Goal: Information Seeking & Learning: Learn about a topic

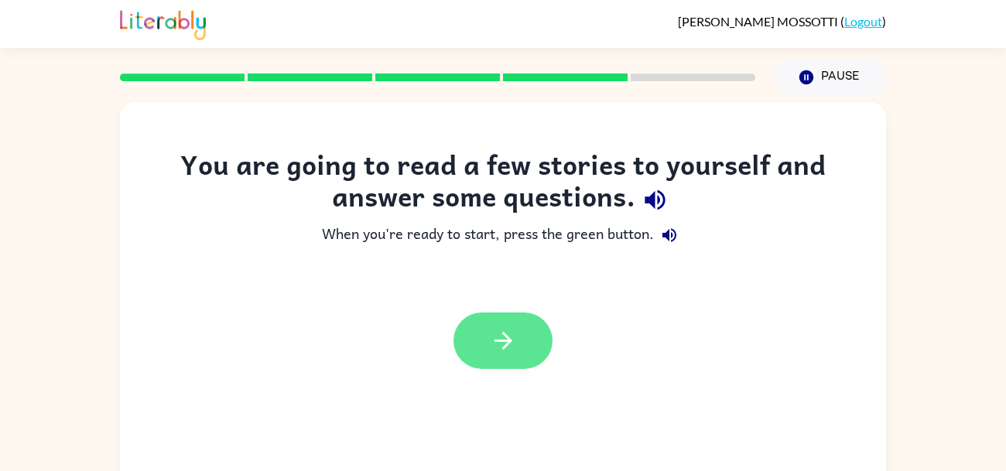
click at [508, 334] on icon "button" at bounding box center [503, 340] width 27 height 27
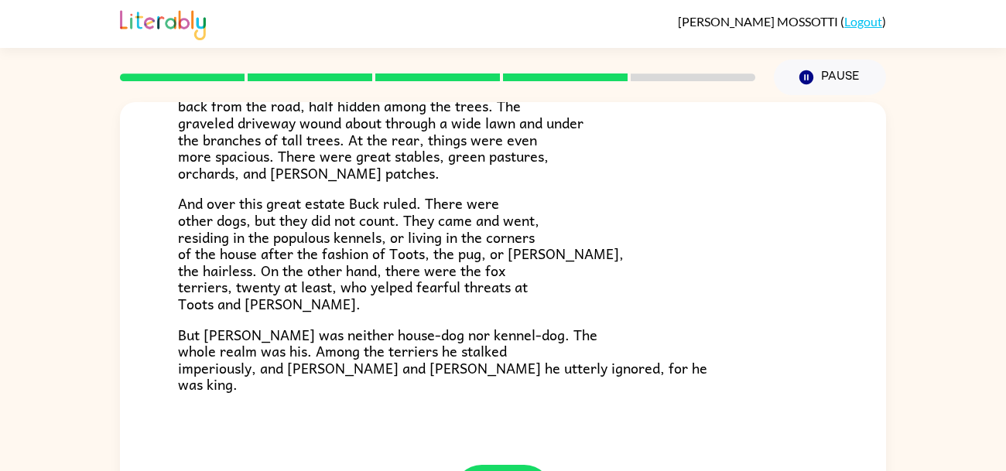
scroll to position [74, 0]
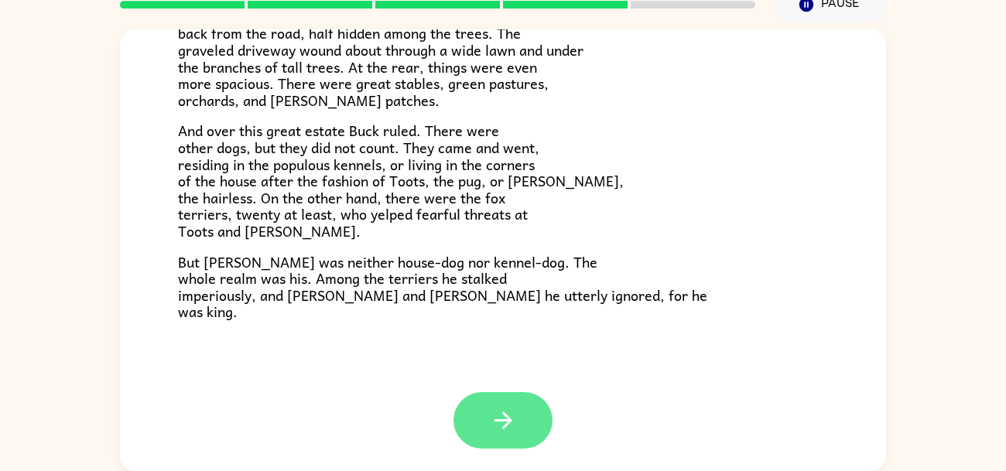
click at [487, 402] on button "button" at bounding box center [502, 420] width 99 height 56
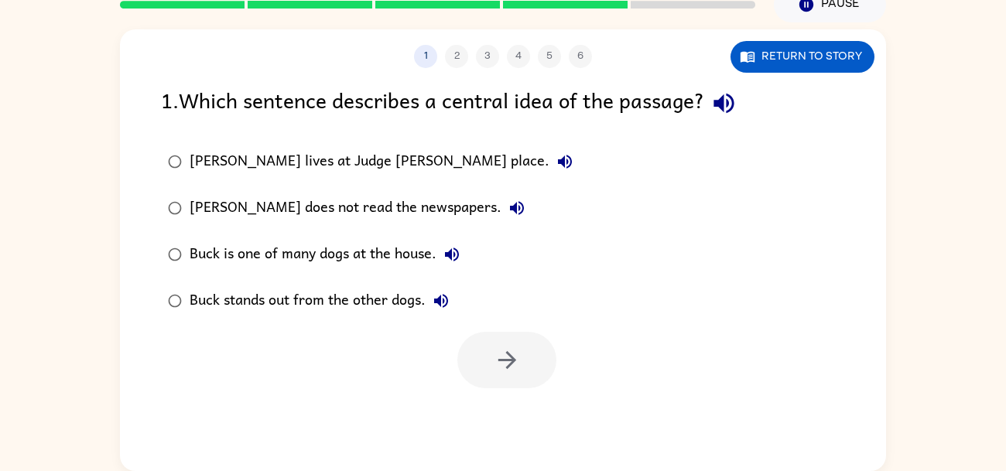
scroll to position [0, 0]
click at [751, 66] on button "Return to story" at bounding box center [802, 57] width 144 height 32
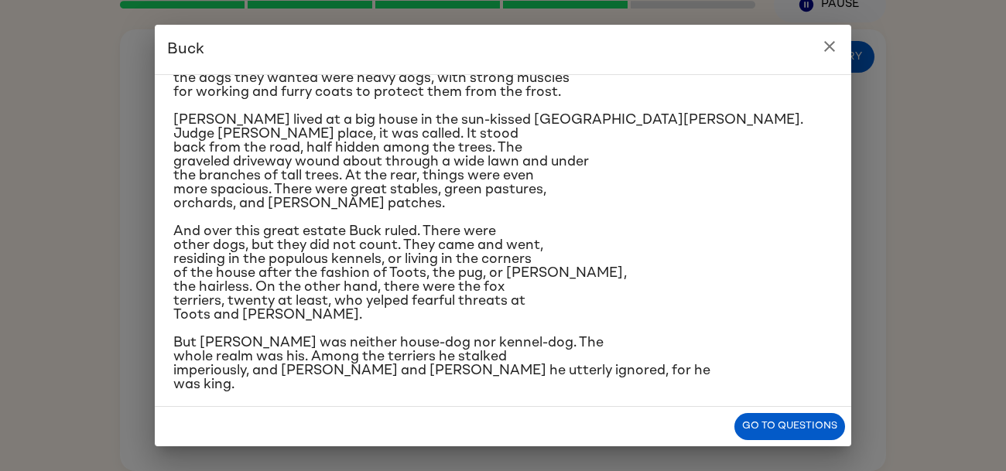
scroll to position [135, 0]
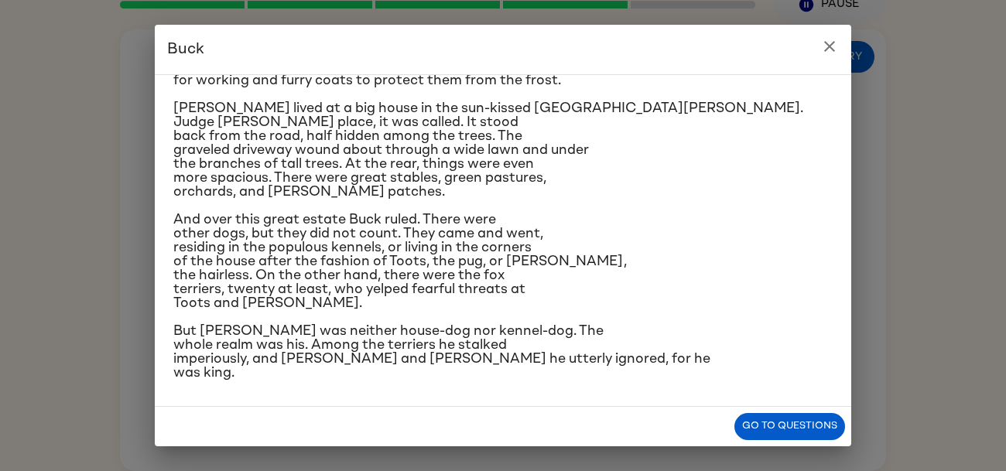
click at [836, 51] on icon "close" at bounding box center [829, 46] width 19 height 19
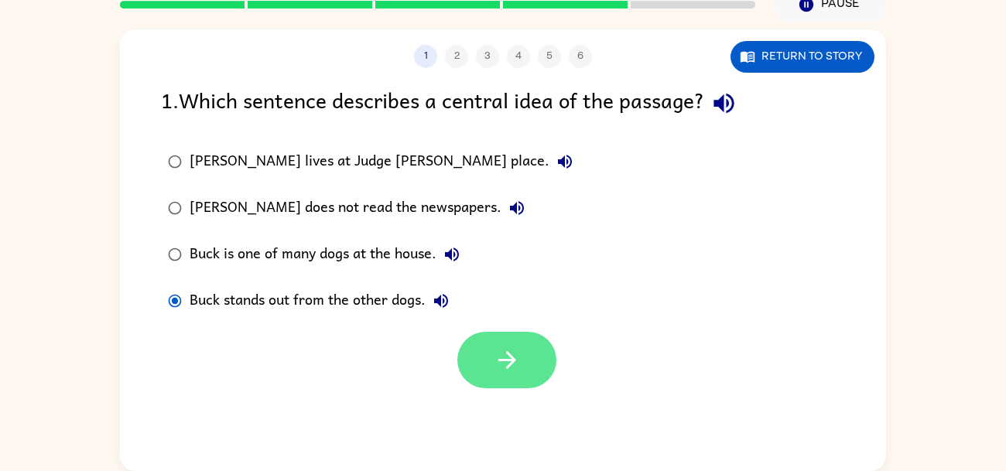
click at [494, 352] on icon "button" at bounding box center [507, 360] width 27 height 27
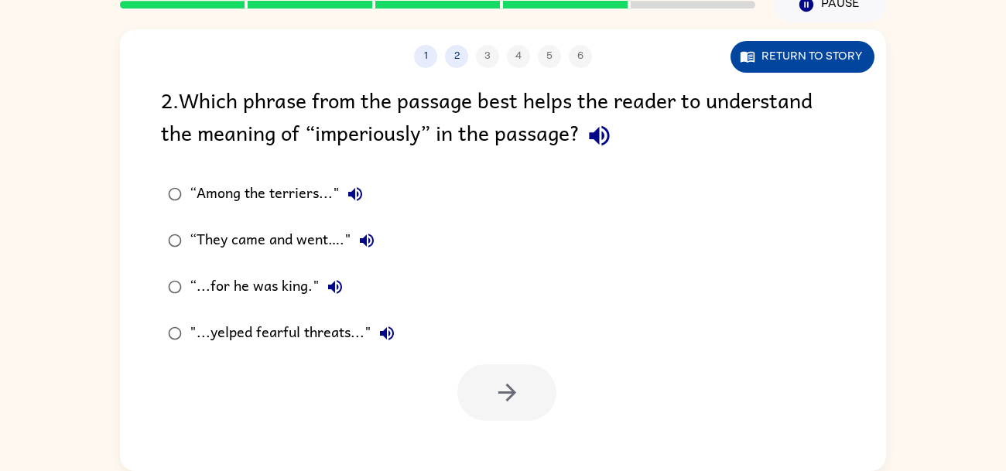
click at [787, 46] on button "Return to story" at bounding box center [802, 57] width 144 height 32
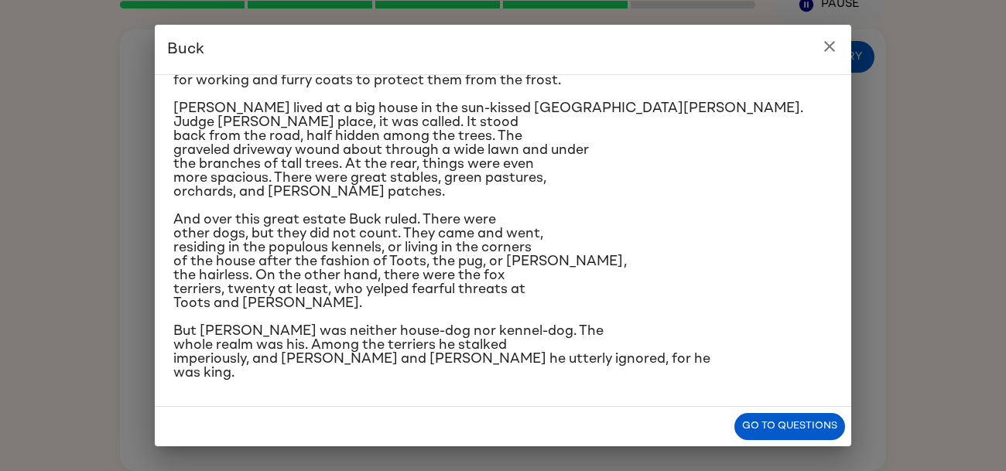
click at [820, 50] on icon "close" at bounding box center [829, 46] width 19 height 19
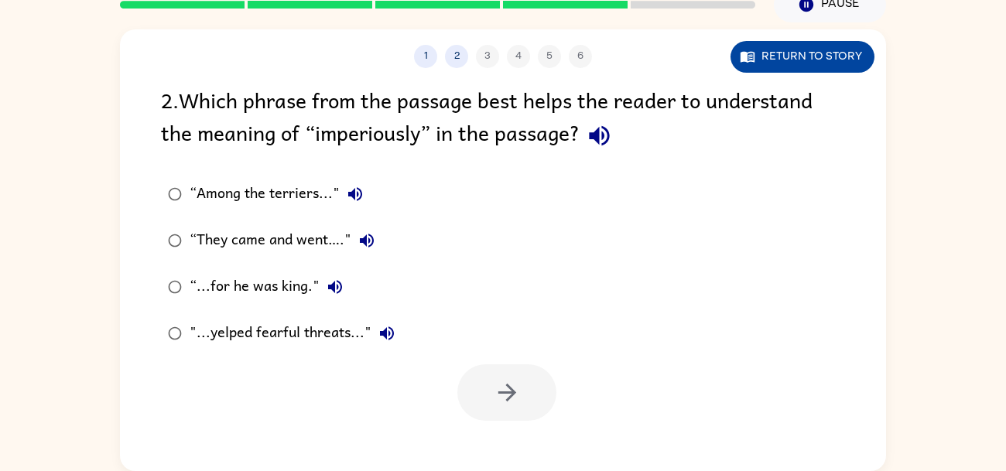
click at [747, 61] on icon "button" at bounding box center [748, 57] width 14 height 11
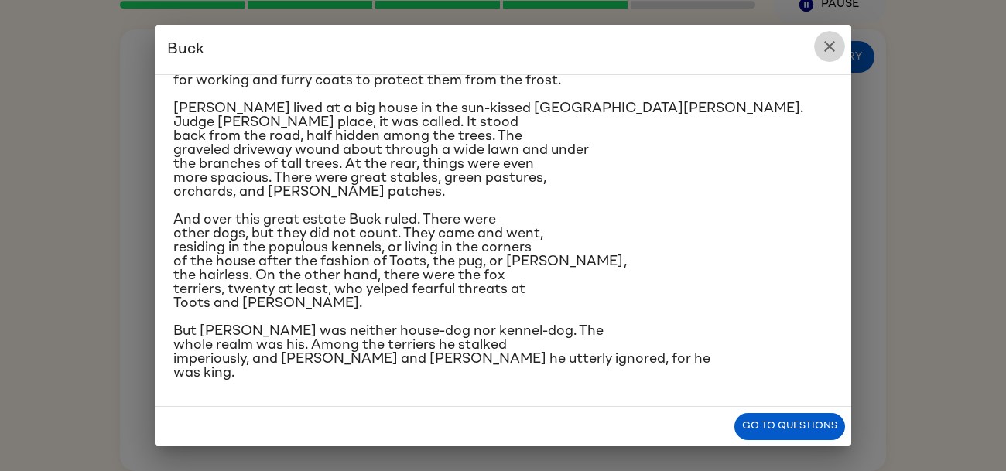
click at [823, 49] on icon "close" at bounding box center [829, 46] width 19 height 19
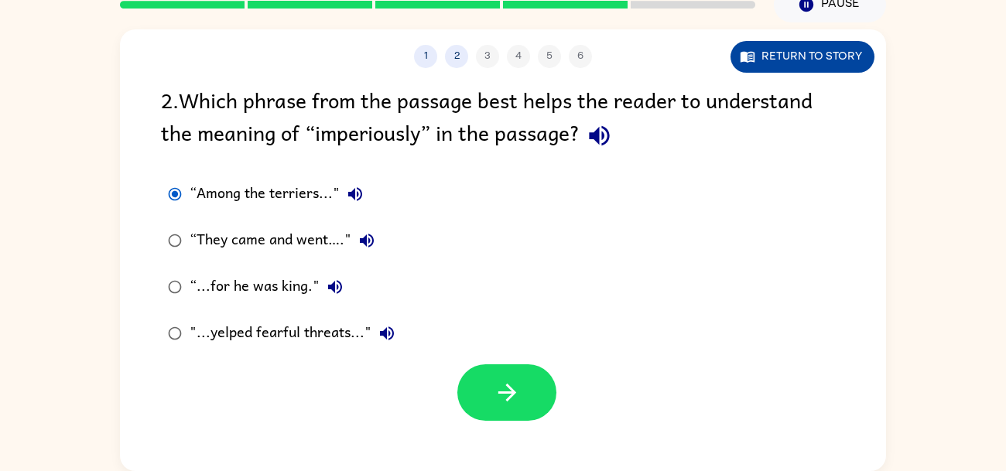
click at [802, 43] on button "Return to story" at bounding box center [802, 57] width 144 height 32
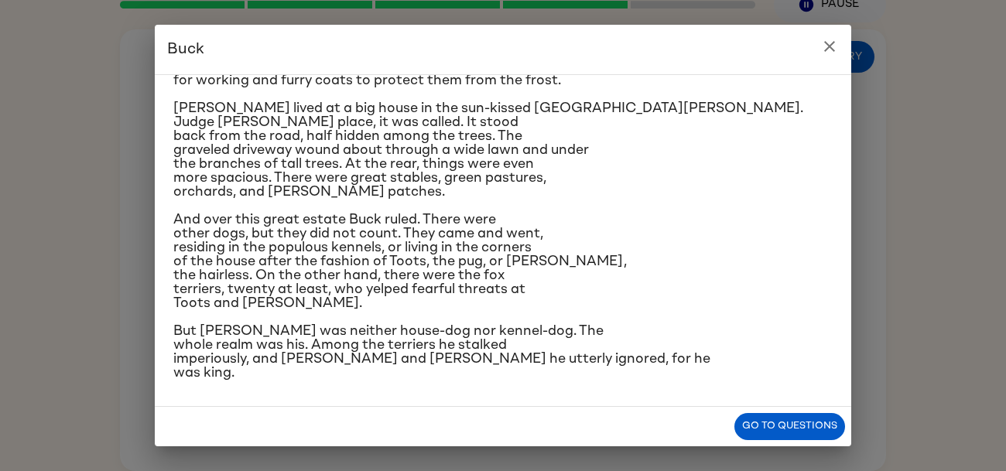
click at [824, 45] on icon "close" at bounding box center [829, 46] width 19 height 19
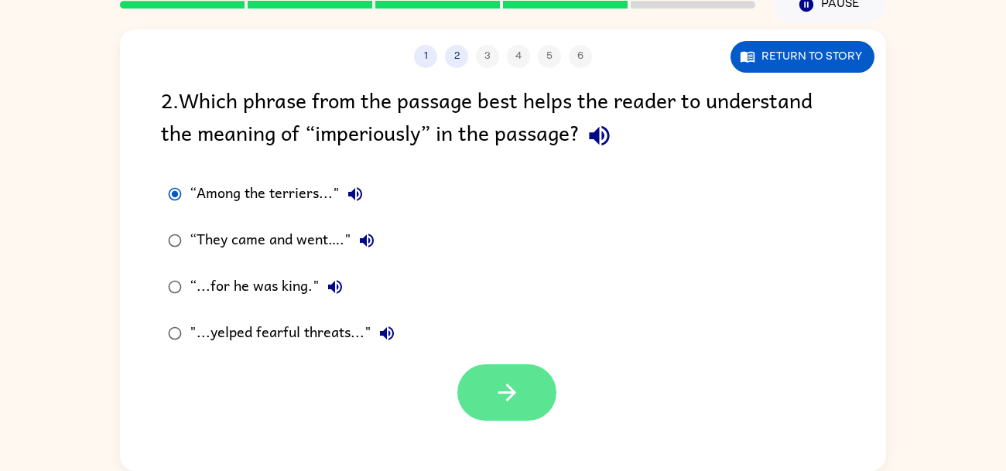
click at [512, 411] on button "button" at bounding box center [506, 392] width 99 height 56
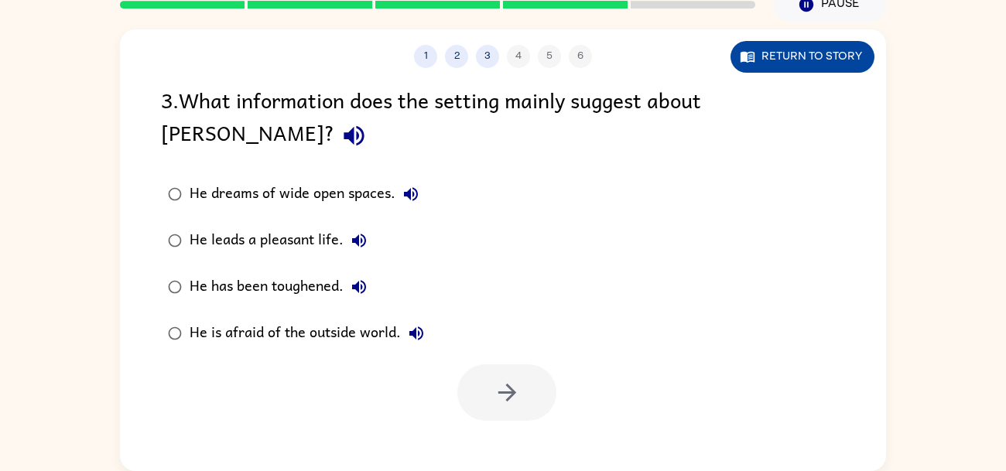
click at [771, 71] on button "Return to story" at bounding box center [802, 57] width 144 height 32
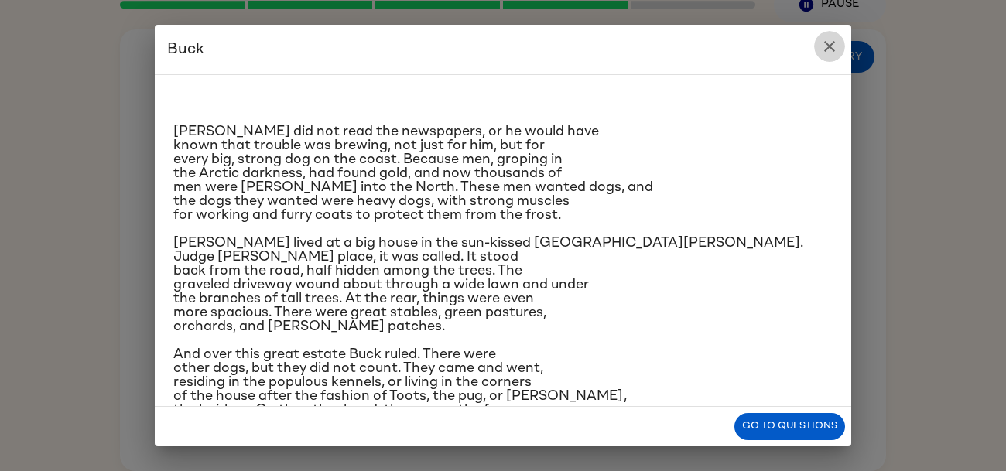
click at [833, 38] on icon "close" at bounding box center [829, 46] width 19 height 19
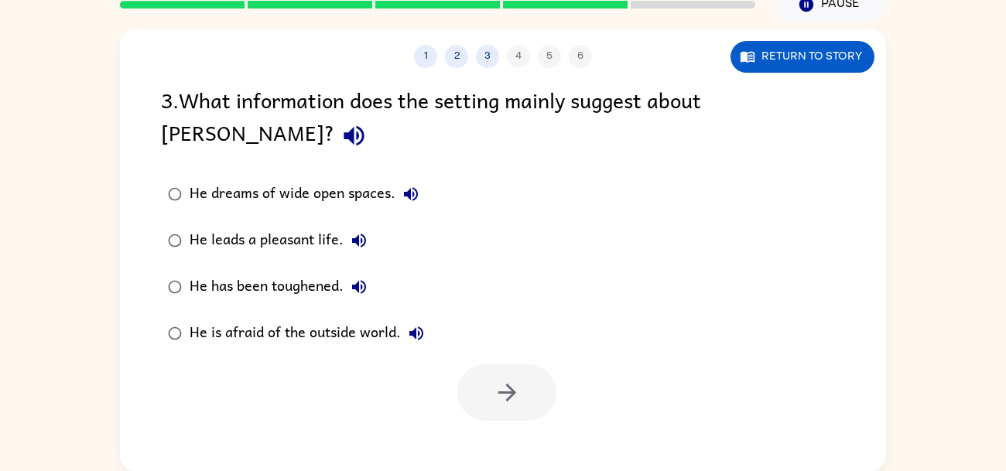
click at [730, 41] on button "Return to story" at bounding box center [802, 57] width 144 height 32
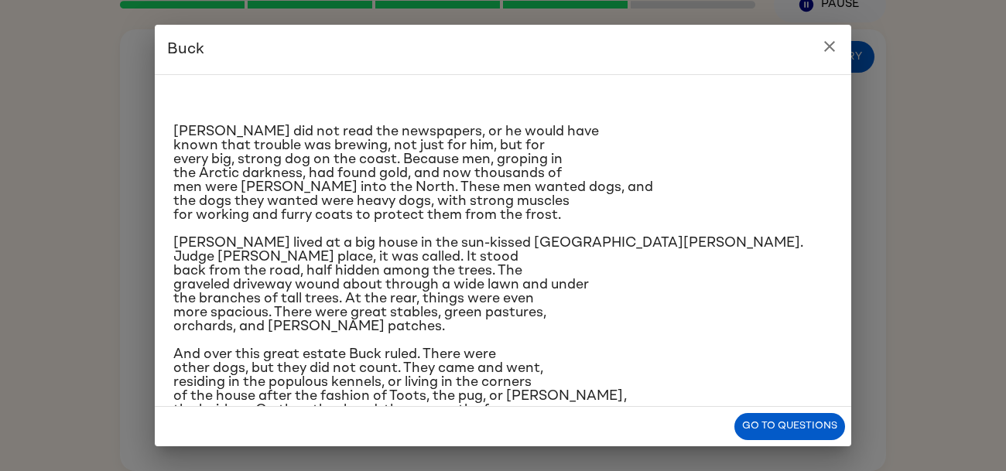
click at [828, 41] on icon "close" at bounding box center [829, 46] width 19 height 19
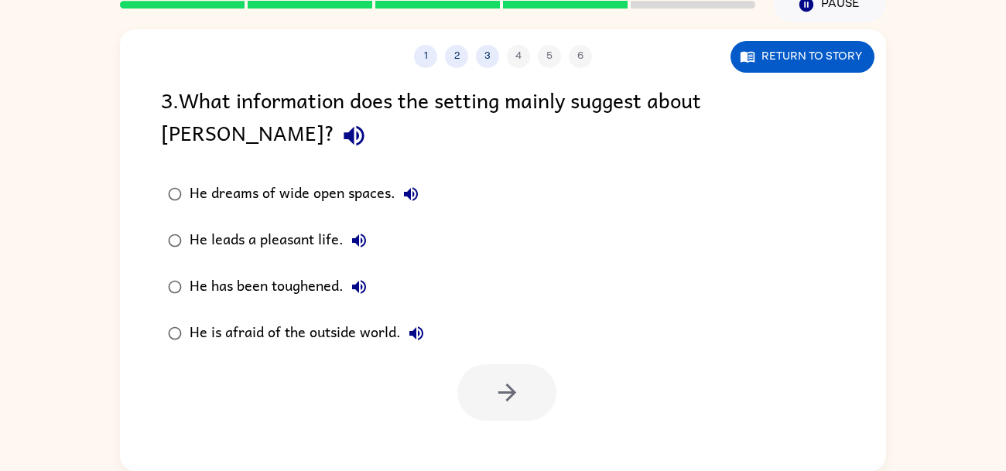
click at [730, 41] on button "Return to story" at bounding box center [802, 57] width 144 height 32
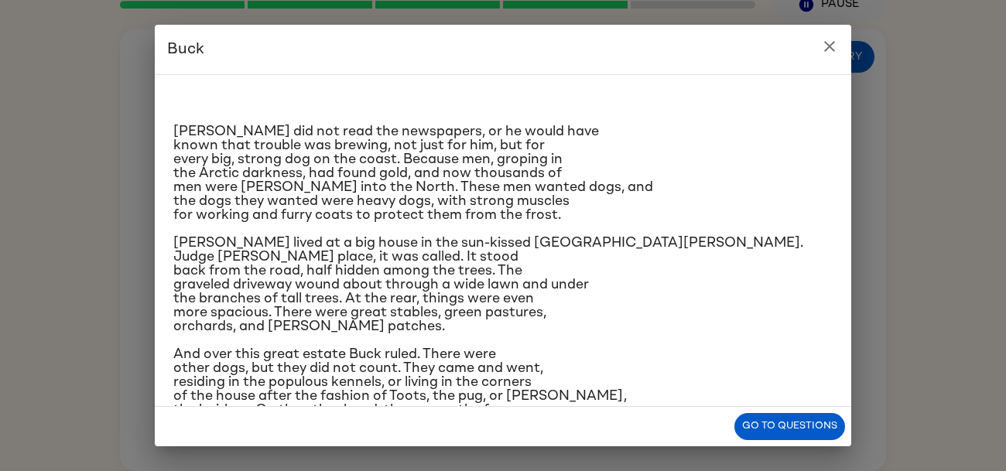
click at [826, 44] on icon "close" at bounding box center [829, 46] width 19 height 19
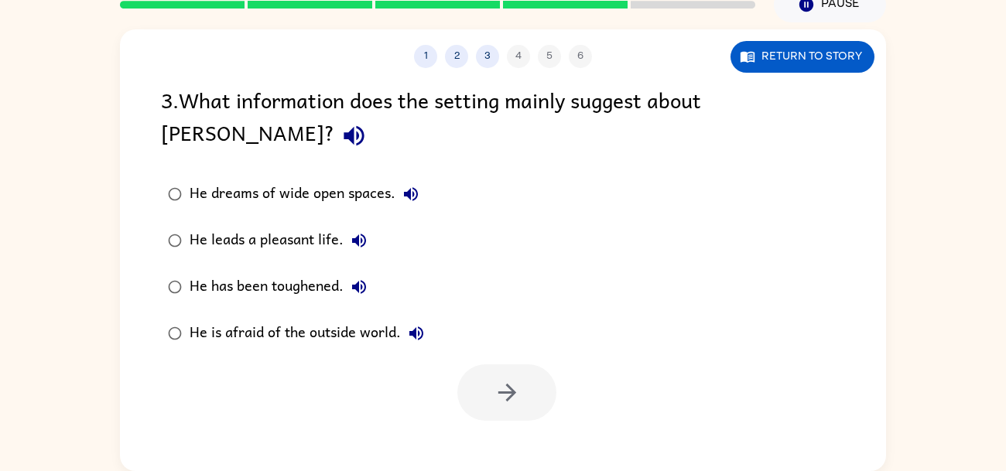
click at [730, 41] on button "Return to story" at bounding box center [802, 57] width 144 height 32
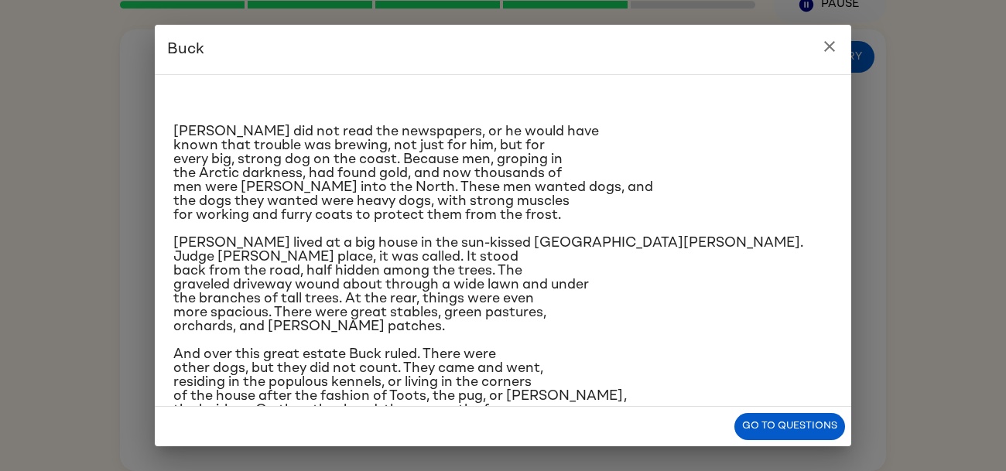
click at [833, 36] on button "close" at bounding box center [829, 46] width 31 height 31
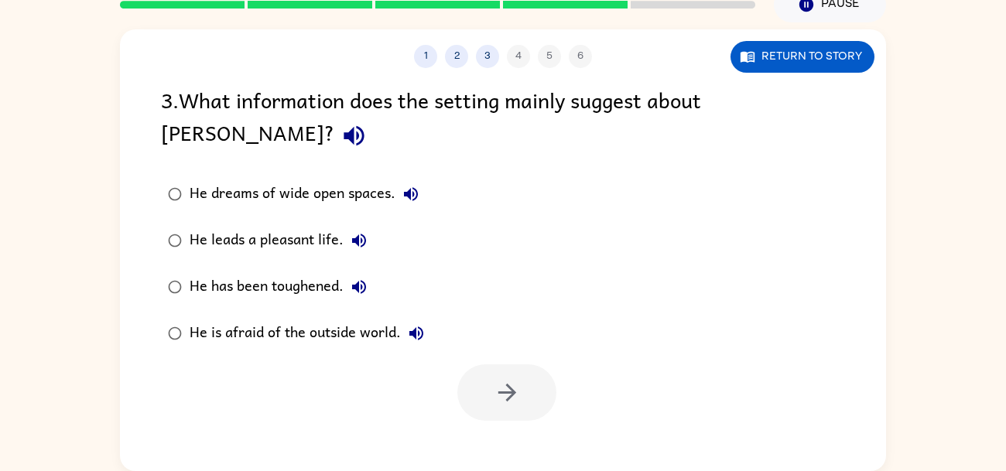
click at [730, 41] on button "Return to story" at bounding box center [802, 57] width 144 height 32
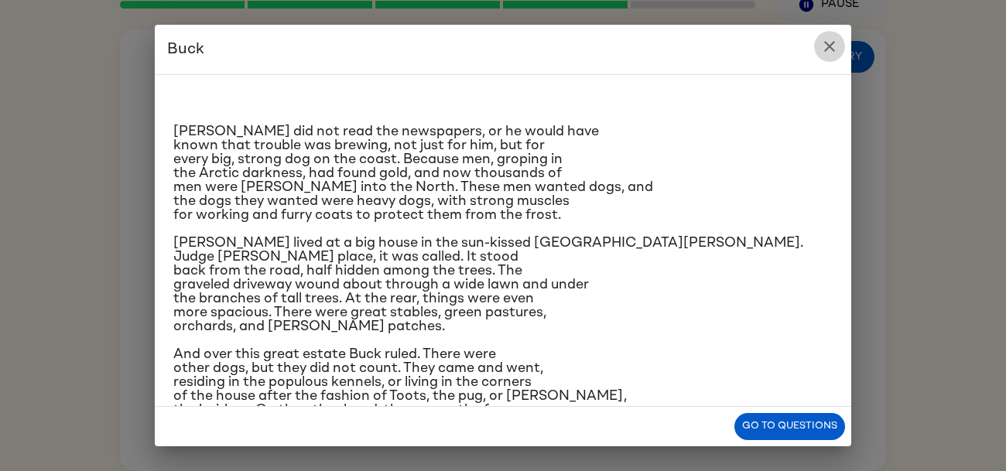
click at [832, 39] on icon "close" at bounding box center [829, 46] width 19 height 19
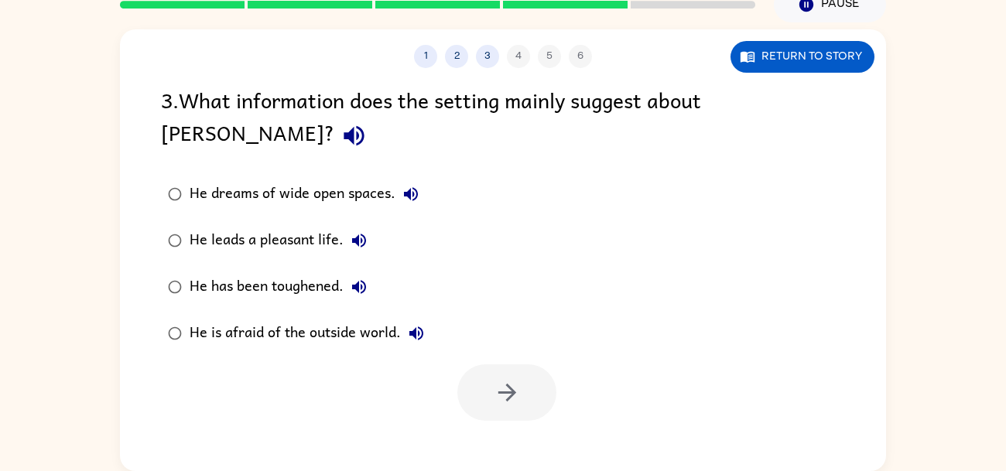
scroll to position [0, 0]
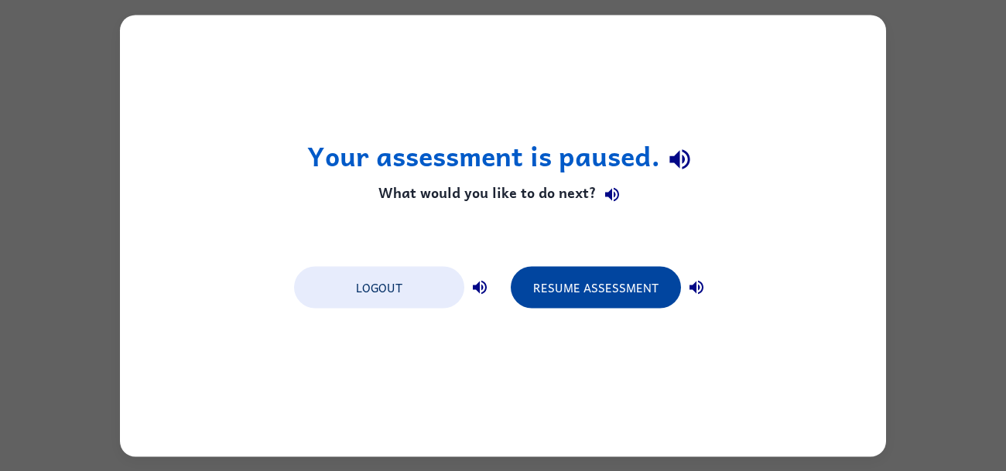
click at [593, 283] on button "Resume Assessment" at bounding box center [596, 287] width 170 height 42
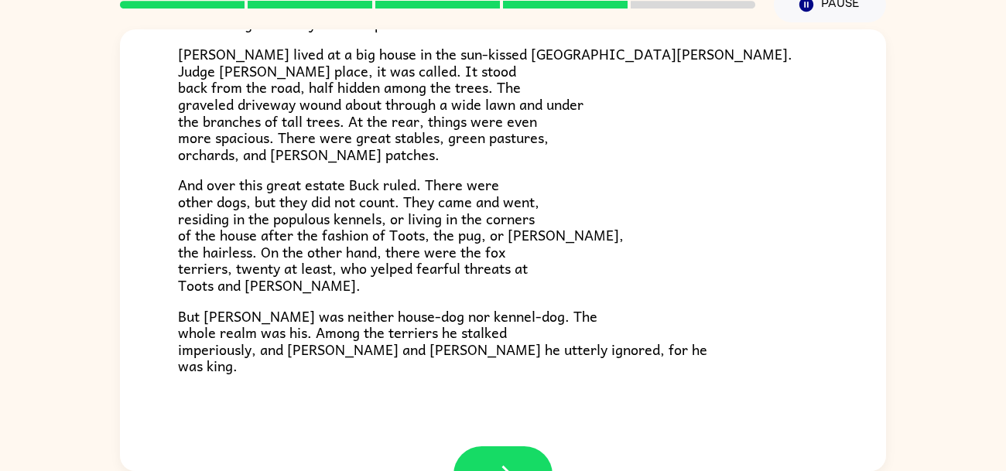
scroll to position [259, 0]
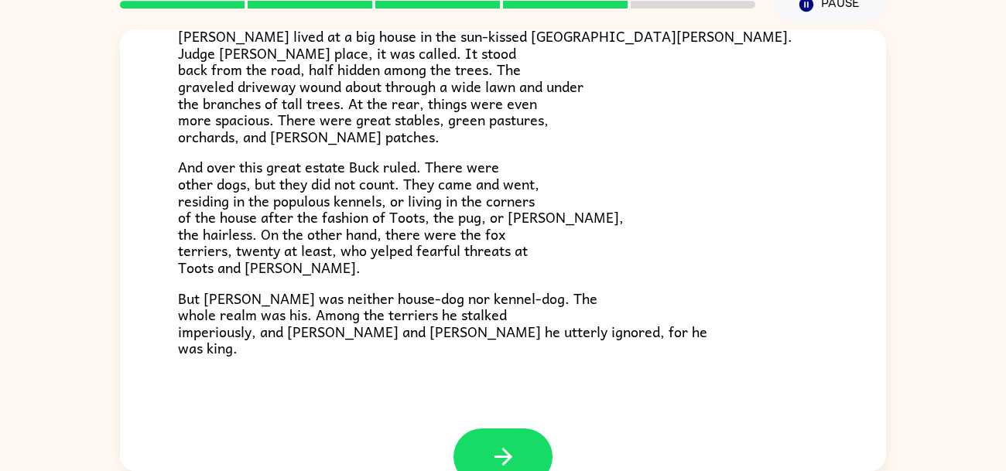
click at [566, 361] on div "[PERSON_NAME] [PERSON_NAME] did not read the newspapers, or he would have known…" at bounding box center [503, 99] width 766 height 658
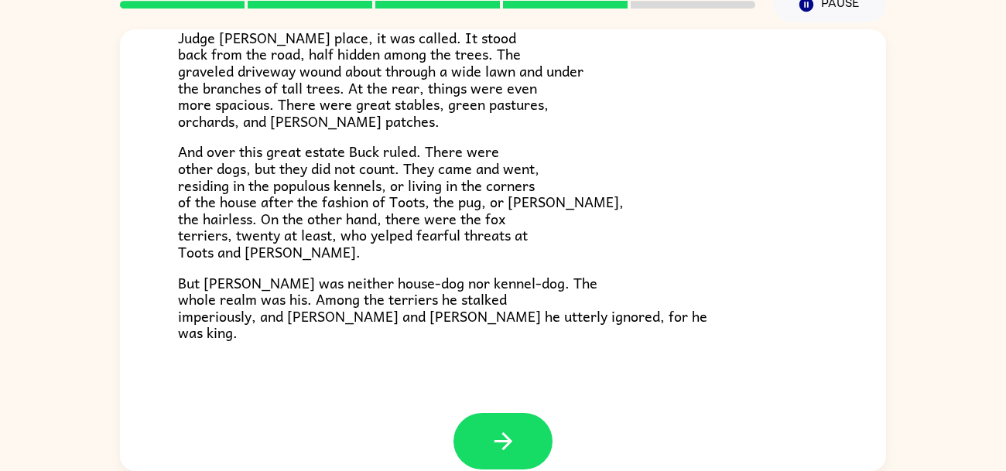
scroll to position [286, 0]
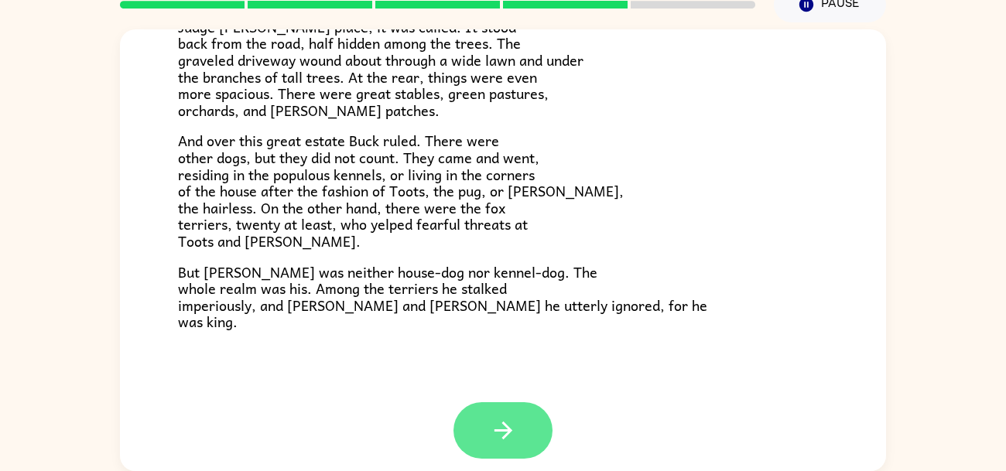
click at [511, 433] on icon "button" at bounding box center [503, 430] width 27 height 27
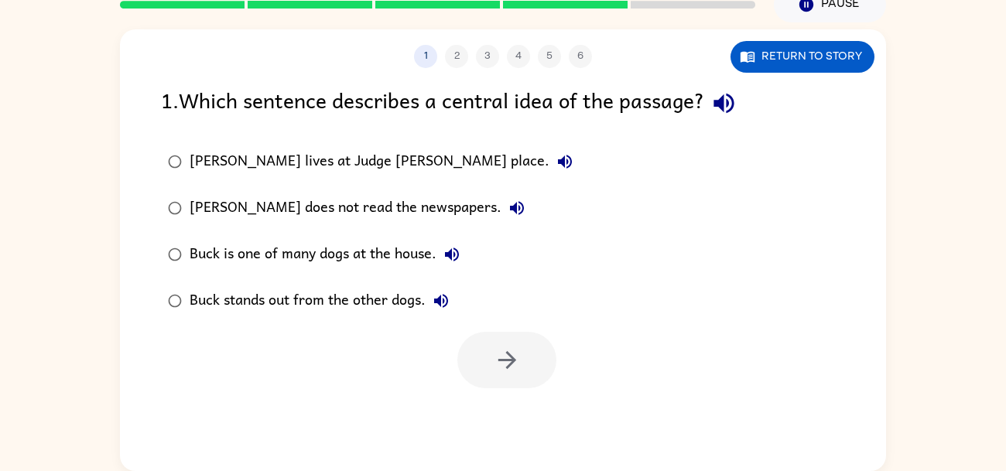
scroll to position [0, 0]
click at [530, 396] on div "1 2 3 4 5 6 Return to story 1 . Which sentence describes a central idea of the …" at bounding box center [503, 250] width 766 height 442
click at [355, 124] on div "1 . Which sentence describes a central idea of the passage? [PERSON_NAME] lives…" at bounding box center [503, 236] width 766 height 305
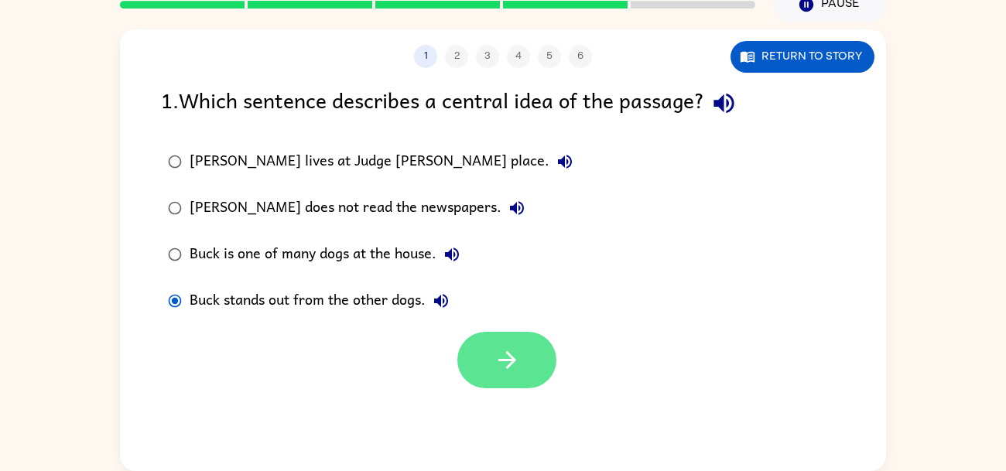
click at [494, 375] on button "button" at bounding box center [506, 360] width 99 height 56
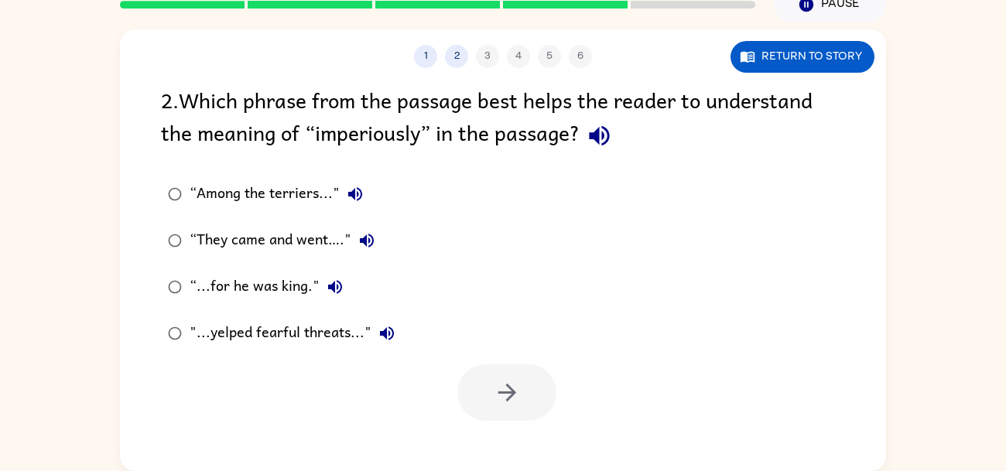
click at [494, 375] on div at bounding box center [506, 392] width 99 height 56
click at [190, 202] on div "“Among the terriers..."" at bounding box center [280, 194] width 181 height 31
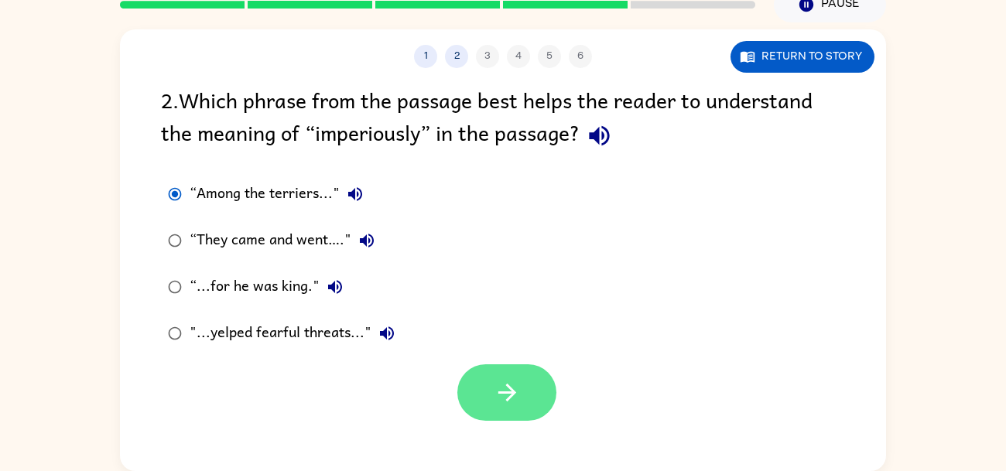
click at [470, 378] on button "button" at bounding box center [506, 392] width 99 height 56
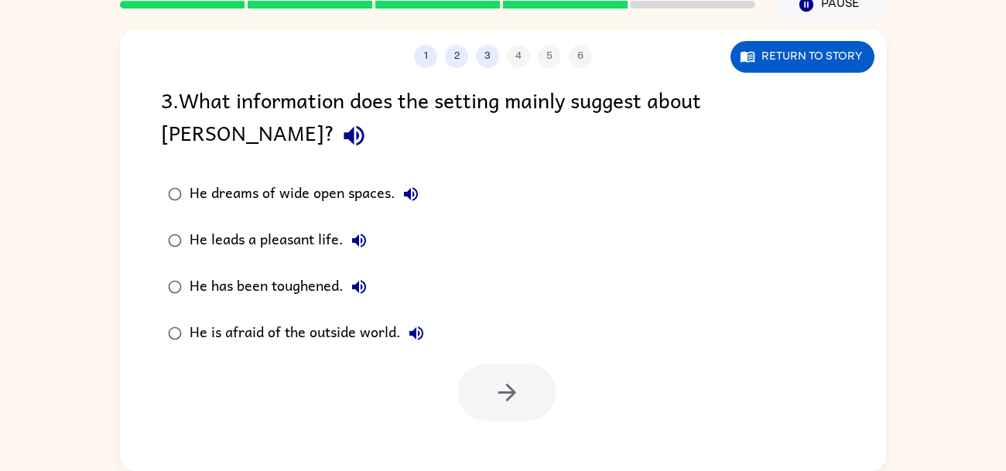
click at [470, 378] on div at bounding box center [506, 392] width 99 height 56
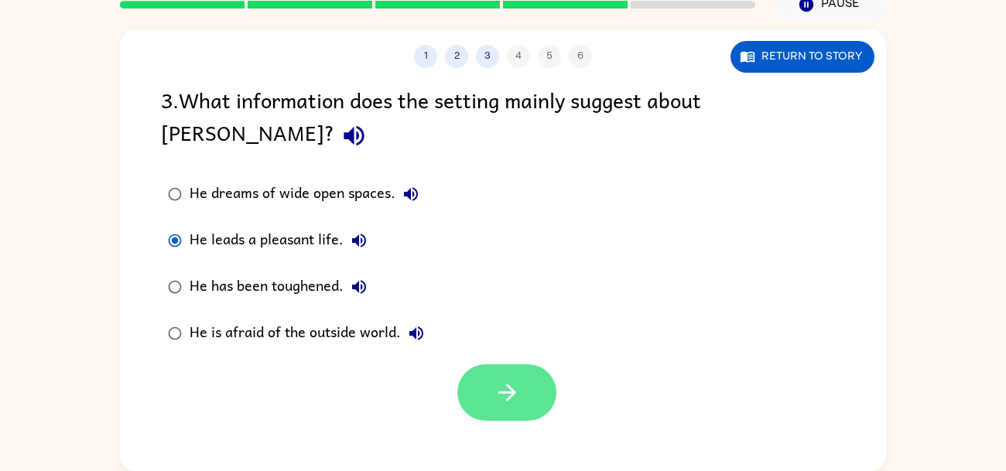
click at [499, 379] on icon "button" at bounding box center [507, 392] width 27 height 27
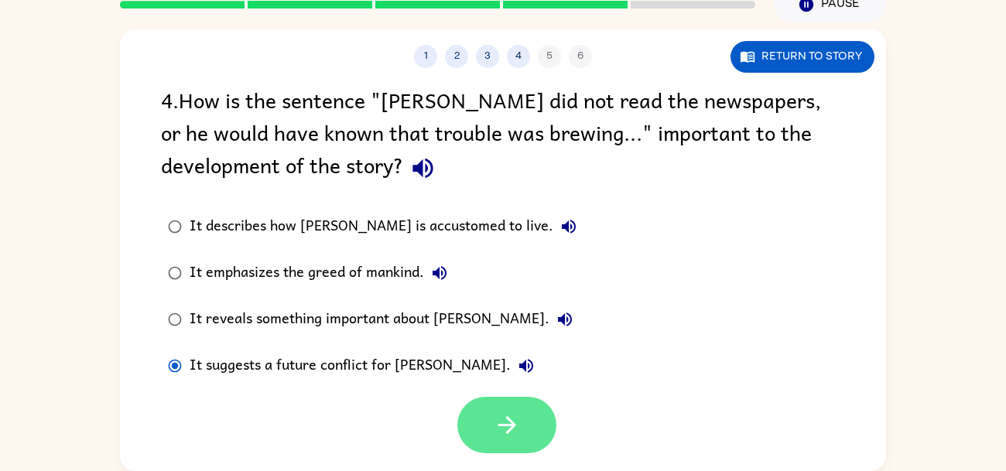
click at [498, 398] on button "button" at bounding box center [506, 425] width 99 height 56
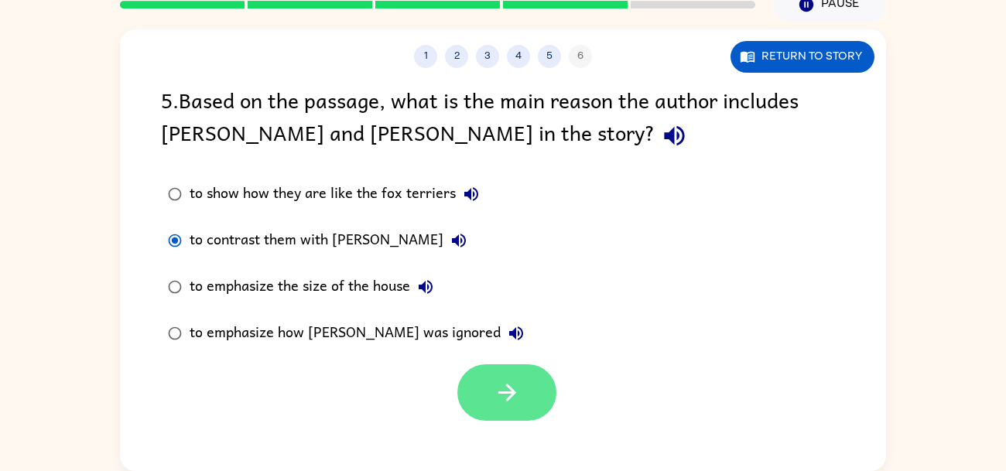
click at [474, 368] on button "button" at bounding box center [506, 392] width 99 height 56
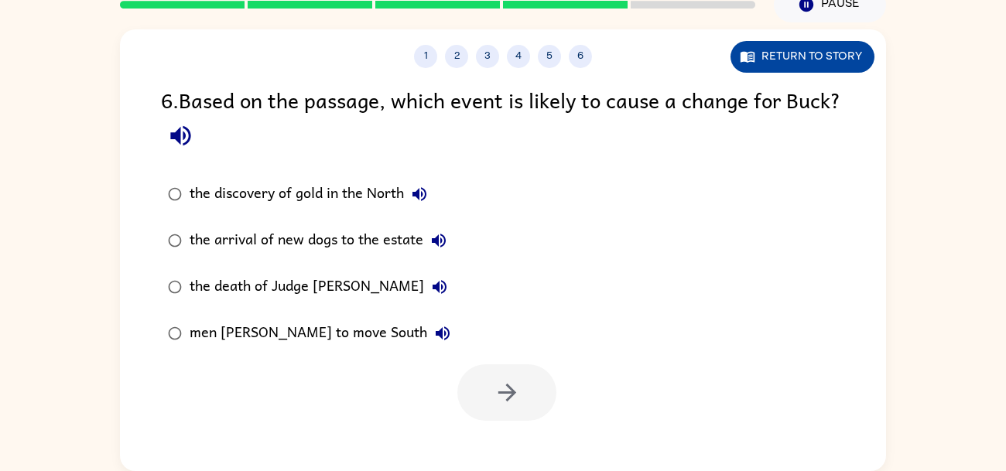
click at [765, 62] on button "Return to story" at bounding box center [802, 57] width 144 height 32
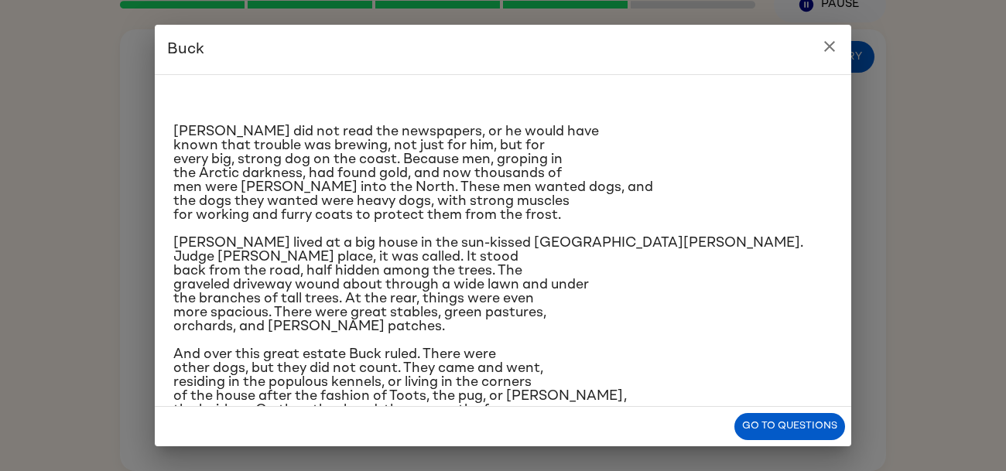
scroll to position [135, 0]
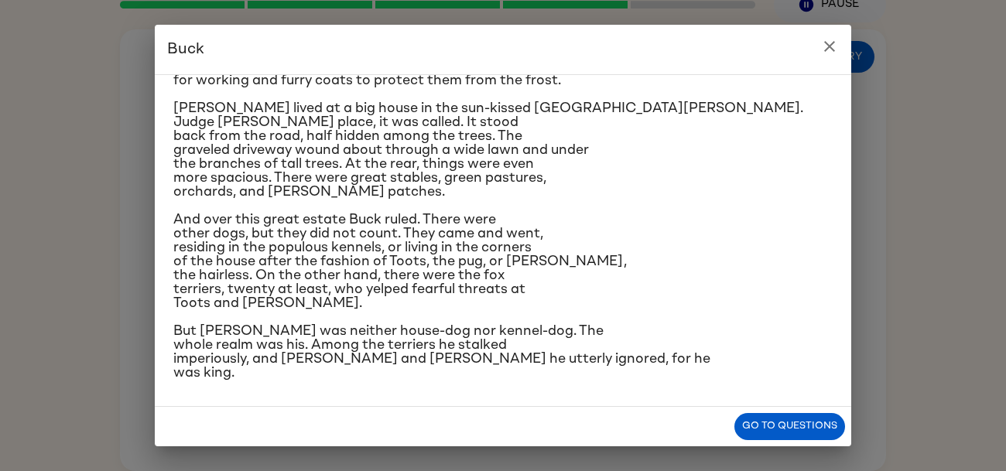
click at [459, 211] on div "[PERSON_NAME] did not read the newspapers, or he would have known that trouble …" at bounding box center [502, 166] width 659 height 427
click at [463, 179] on span "[PERSON_NAME] lived at a big house in the sun-kissed [GEOGRAPHIC_DATA][PERSON_N…" at bounding box center [488, 149] width 630 height 97
click at [494, 178] on span "[PERSON_NAME] lived at a big house in the sun-kissed [GEOGRAPHIC_DATA][PERSON_N…" at bounding box center [488, 149] width 630 height 97
click at [843, 22] on div "[PERSON_NAME] [PERSON_NAME] did not read the newspapers, or he would have known…" at bounding box center [503, 235] width 1006 height 471
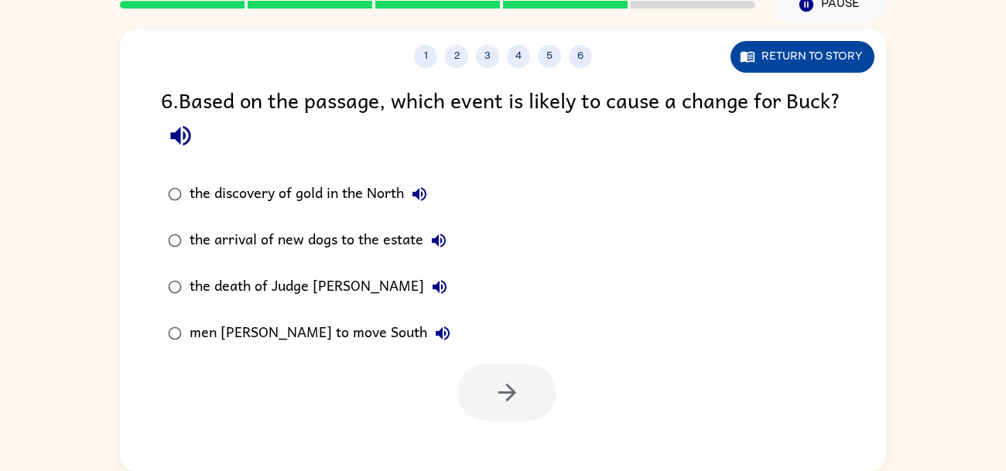
click at [816, 61] on button "Return to story" at bounding box center [802, 57] width 144 height 32
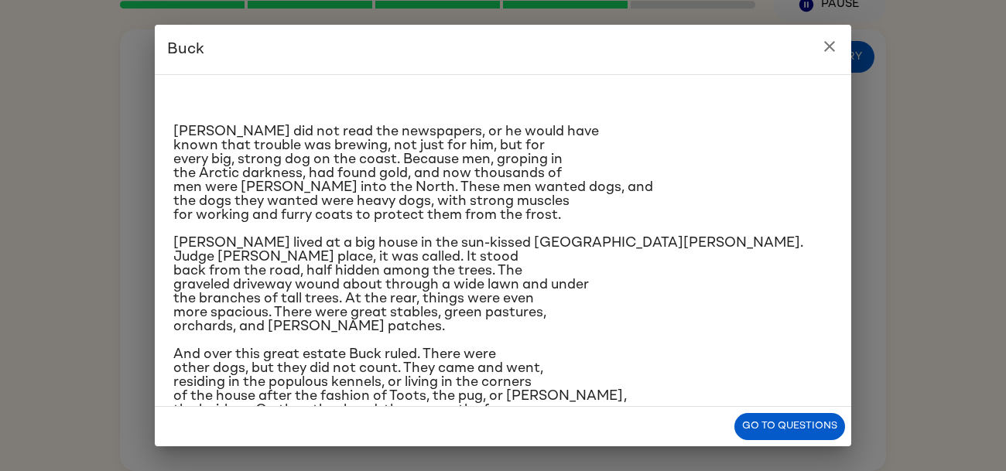
click at [821, 53] on icon "close" at bounding box center [829, 46] width 19 height 19
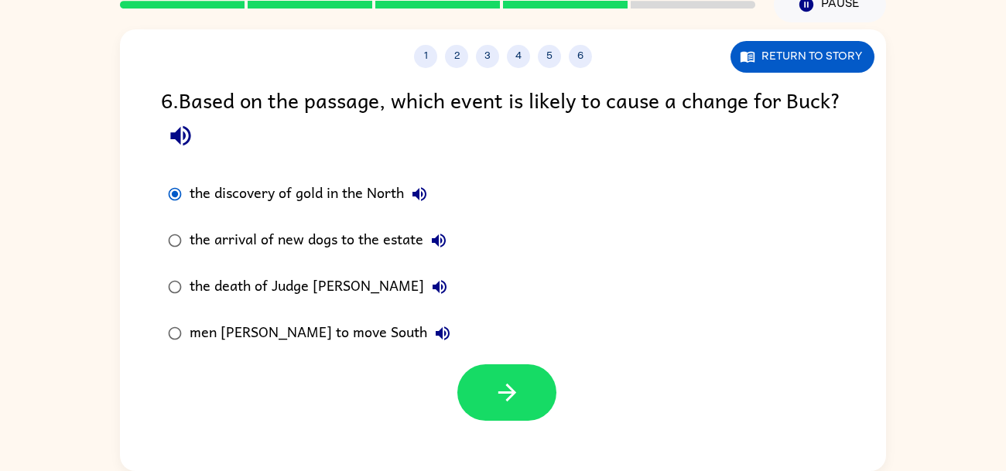
click at [823, 31] on div "1 2 3 4 5 6 Return to story" at bounding box center [503, 48] width 766 height 39
click at [822, 46] on button "Return to story" at bounding box center [802, 57] width 144 height 32
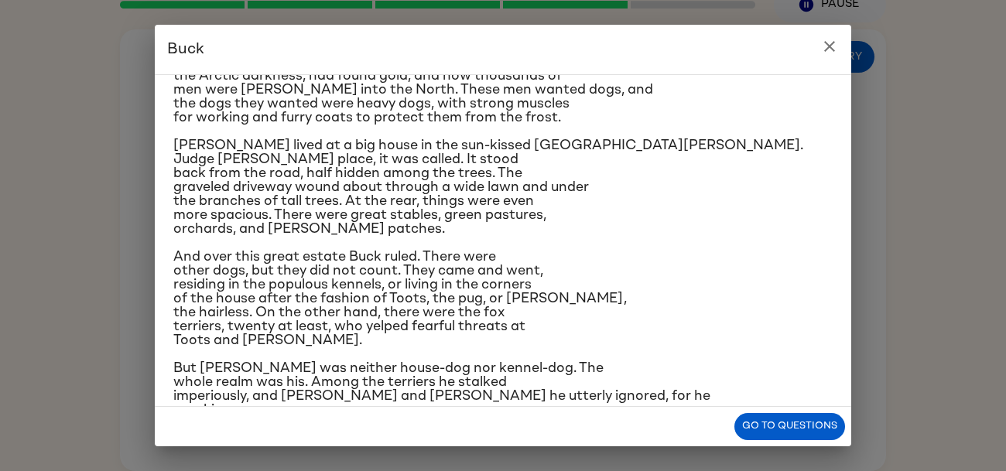
scroll to position [98, 0]
click at [825, 45] on icon "close" at bounding box center [829, 46] width 19 height 19
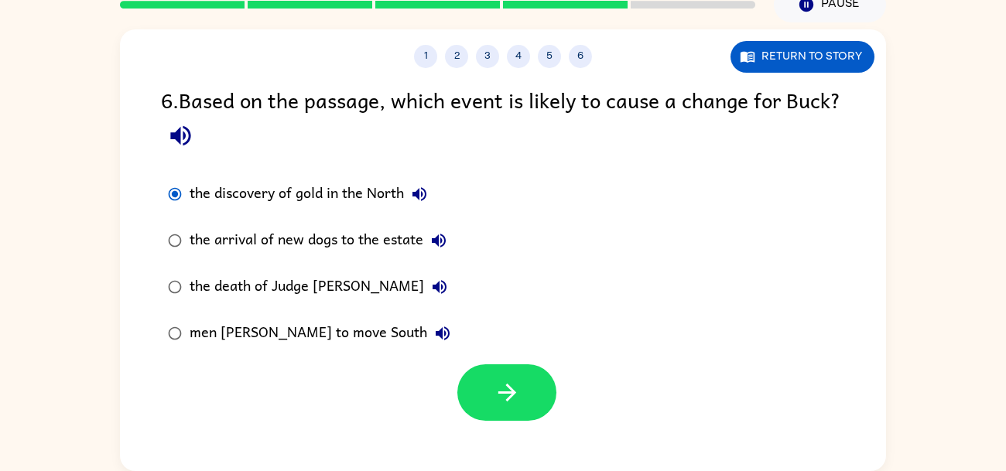
click at [494, 357] on div at bounding box center [503, 389] width 766 height 64
click at [498, 367] on button "button" at bounding box center [506, 392] width 99 height 56
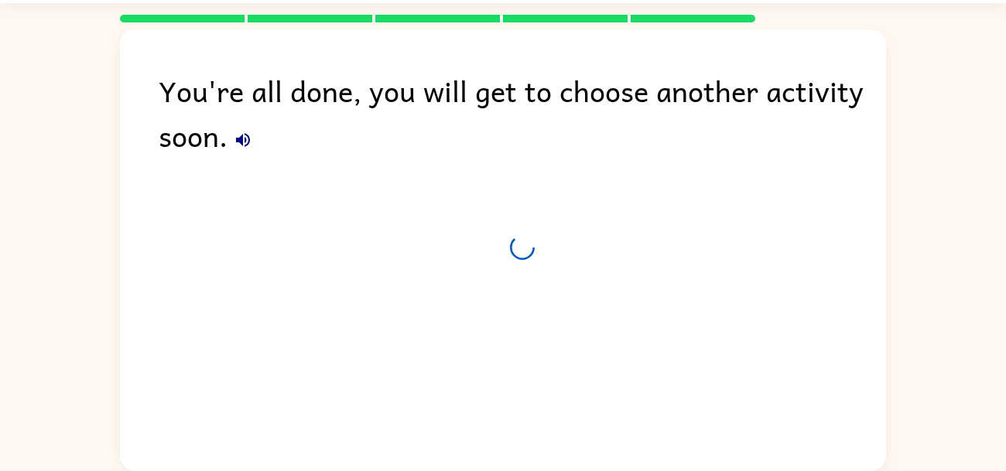
scroll to position [0, 0]
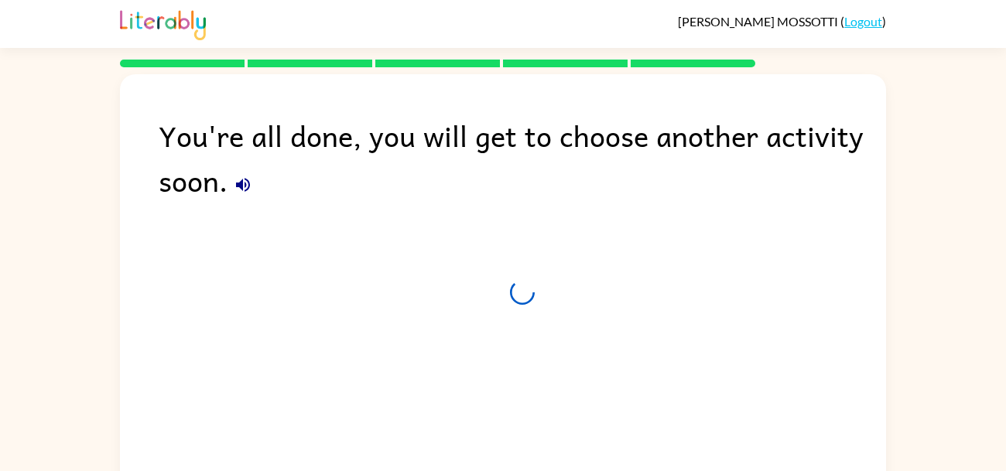
click at [483, 308] on div "You're all done, you will get to choose another activity soon." at bounding box center [503, 291] width 766 height 434
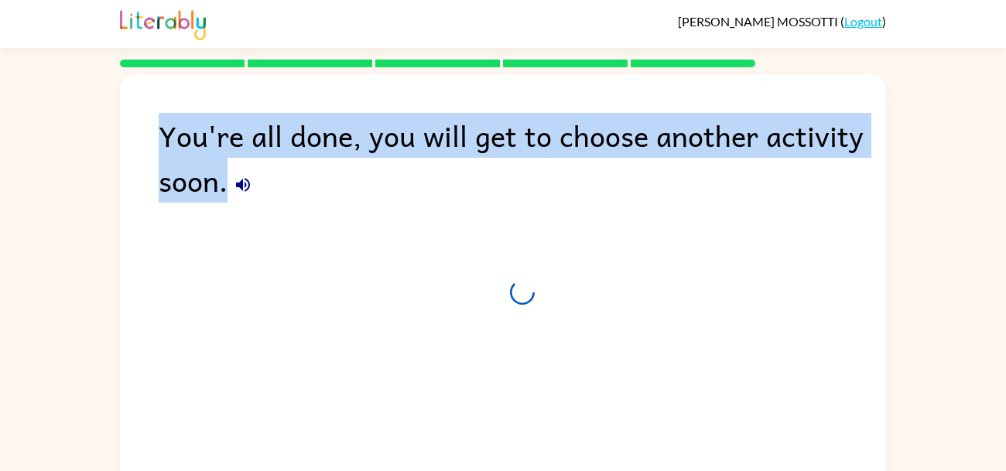
click at [483, 308] on div "You're all done, you will get to choose another activity soon." at bounding box center [503, 291] width 766 height 434
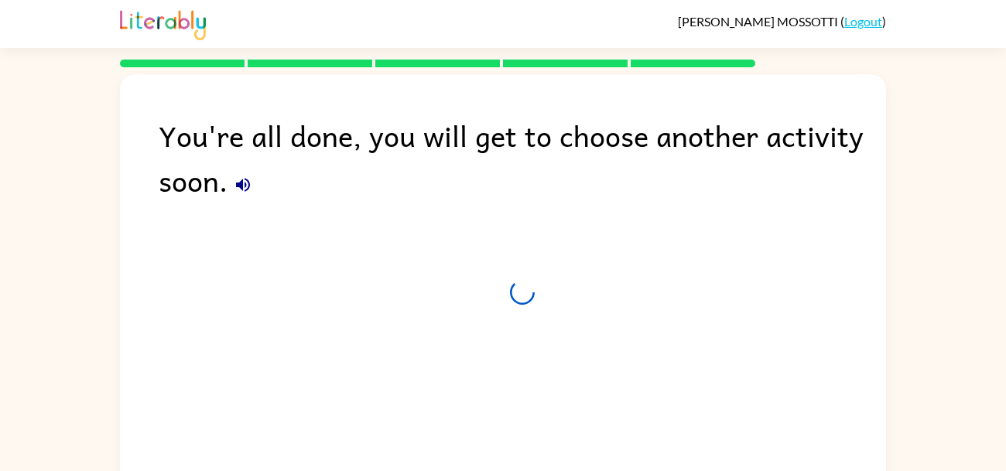
click at [483, 309] on div "You're all done, you will get to choose another activity soon." at bounding box center [503, 291] width 766 height 434
click at [686, 275] on div "You're all done, you will get to choose another activity soon." at bounding box center [503, 291] width 766 height 434
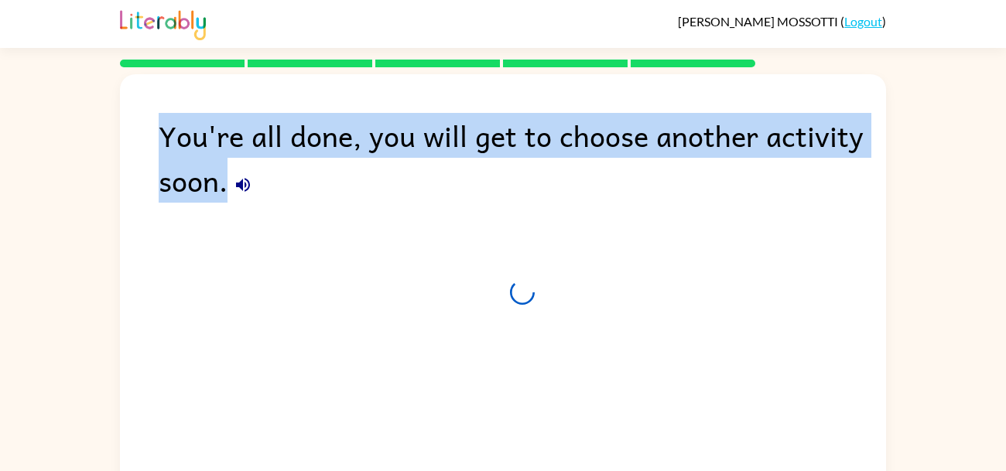
click at [686, 275] on div "You're all done, you will get to choose another activity soon." at bounding box center [503, 291] width 766 height 434
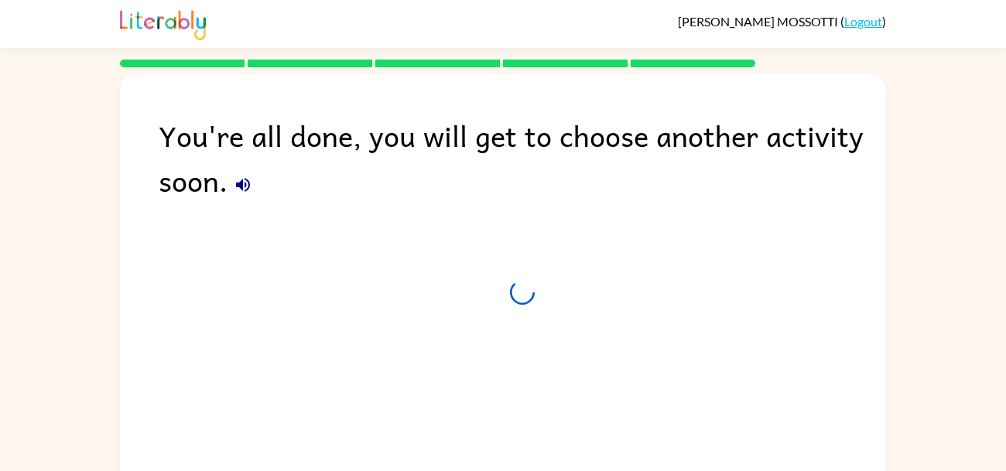
click at [686, 275] on div "You're all done, you will get to choose another activity soon." at bounding box center [503, 291] width 766 height 434
